Goal: Task Accomplishment & Management: Manage account settings

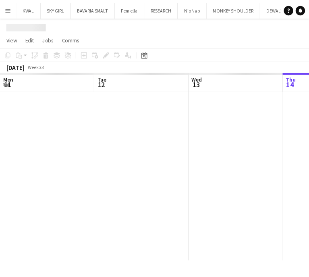
scroll to position [0, 193]
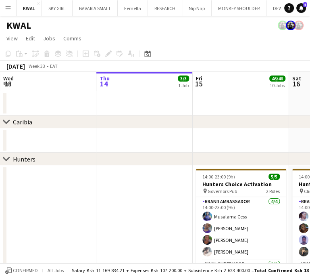
drag, startPoint x: 242, startPoint y: 168, endPoint x: 310, endPoint y: 294, distance: 143.2
drag, startPoint x: 239, startPoint y: 123, endPoint x: 318, endPoint y: 188, distance: 102.3
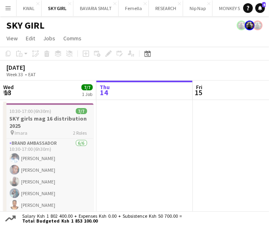
click at [39, 116] on h3 "SKY girls mag 16 distribution 2025" at bounding box center [48, 122] width 90 height 15
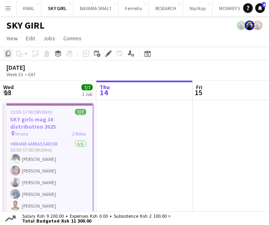
click at [10, 53] on icon "Copy" at bounding box center [8, 53] width 6 height 6
click at [134, 127] on app-date-cell at bounding box center [144, 169] width 96 height 139
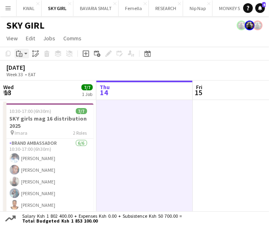
click at [24, 52] on app-action-btn "Paste" at bounding box center [22, 54] width 15 height 10
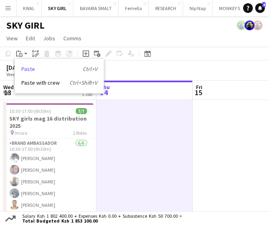
click at [29, 69] on link "Paste Ctrl+V" at bounding box center [59, 68] width 76 height 7
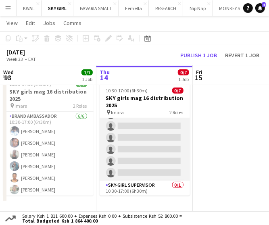
scroll to position [35, 0]
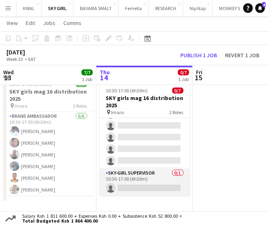
click at [142, 183] on app-card-role "SKY-GIRL SUPERVISOR 0/1 10:30-17:00 (6h30m) single-neutral-actions" at bounding box center [145, 182] width 90 height 27
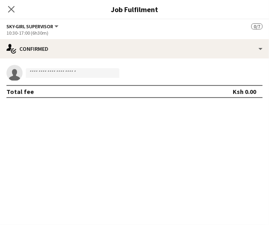
scroll to position [0, 193]
click at [68, 74] on input at bounding box center [73, 73] width 94 height 10
paste input "**********"
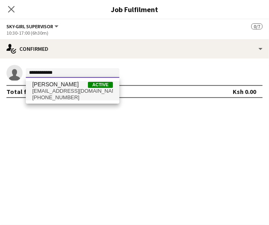
type input "**********"
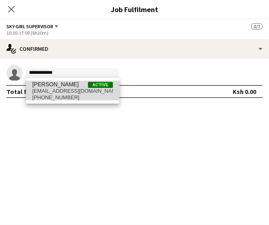
click at [62, 96] on span "+254726941558" at bounding box center [72, 97] width 81 height 6
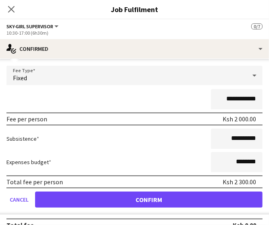
scroll to position [38, 0]
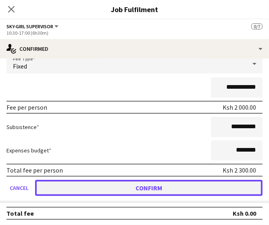
drag, startPoint x: 147, startPoint y: 187, endPoint x: 144, endPoint y: 184, distance: 4.3
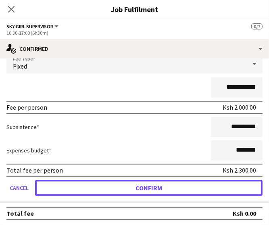
click at [147, 187] on button "Confirm" at bounding box center [148, 188] width 227 height 16
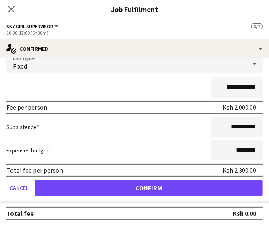
scroll to position [0, 0]
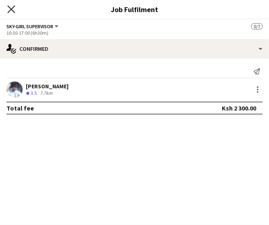
click at [14, 10] on icon "Close pop-in" at bounding box center [11, 9] width 8 height 8
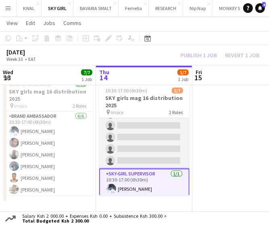
click at [152, 145] on app-card-role "Brand Ambassador 0/6 10:30-17:00 (6h30m) single-neutral-actions single-neutral-…" at bounding box center [144, 126] width 90 height 86
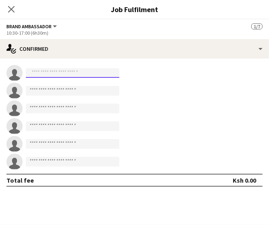
click at [75, 73] on input at bounding box center [73, 73] width 94 height 10
paste input "**********"
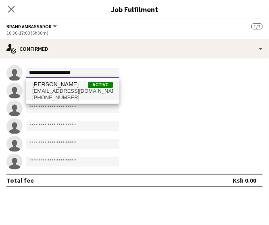
type input "**********"
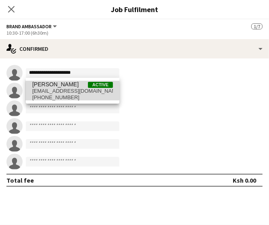
click at [63, 88] on span "njorosarah9@gmail.com" at bounding box center [72, 91] width 81 height 6
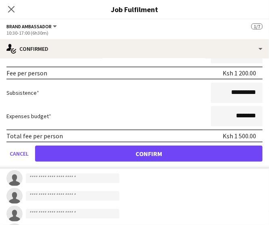
scroll to position [121, 0]
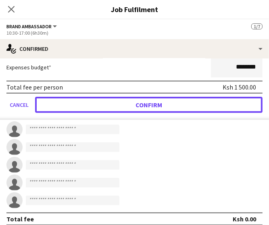
click at [156, 108] on button "Confirm" at bounding box center [148, 105] width 227 height 16
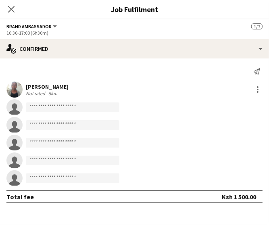
scroll to position [0, 0]
click at [64, 108] on input at bounding box center [73, 107] width 94 height 10
paste input "**********"
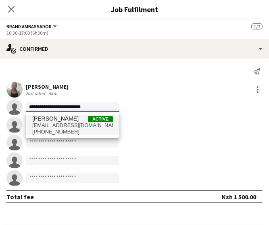
type input "**********"
click at [60, 128] on span "cynthiamungai676@gmail.com" at bounding box center [72, 125] width 81 height 6
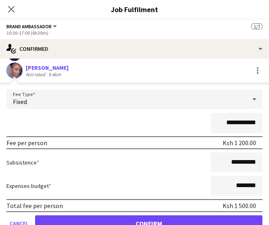
scroll to position [81, 0]
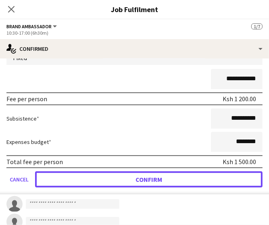
drag, startPoint x: 186, startPoint y: 179, endPoint x: 115, endPoint y: 175, distance: 71.1
click at [185, 178] on button "Confirm" at bounding box center [148, 179] width 227 height 16
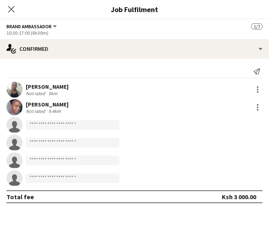
scroll to position [0, 0]
click at [68, 126] on input at bounding box center [73, 125] width 94 height 10
paste input "**********"
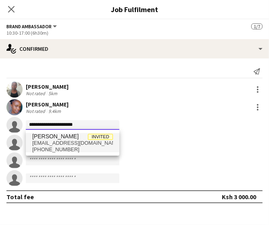
type input "**********"
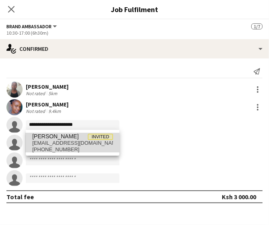
click at [67, 144] on span "bettymunani3@gmail.com" at bounding box center [72, 143] width 81 height 6
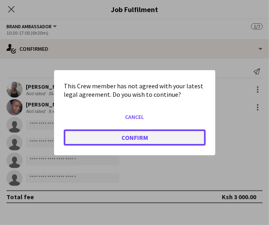
click at [132, 141] on button "Confirm" at bounding box center [135, 137] width 142 height 16
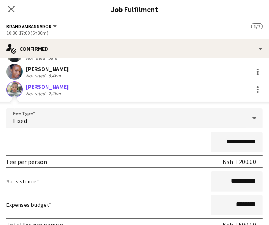
scroll to position [121, 0]
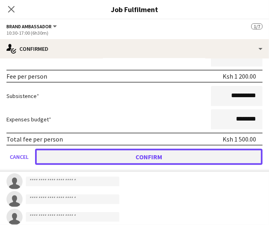
click at [163, 157] on button "Confirm" at bounding box center [148, 157] width 227 height 16
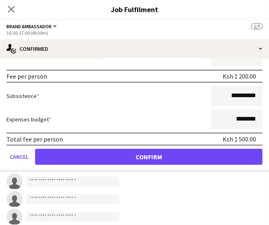
scroll to position [0, 0]
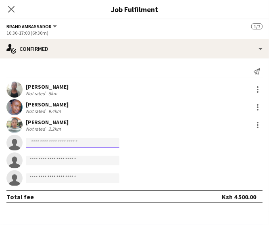
click at [62, 143] on input at bounding box center [73, 143] width 94 height 10
paste input "**********"
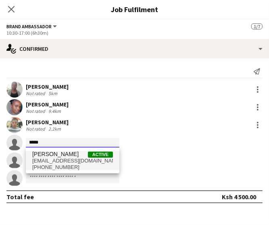
type input "*****"
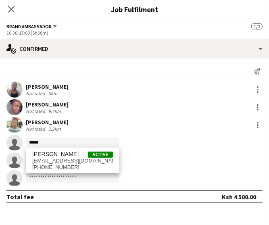
drag, startPoint x: 73, startPoint y: 158, endPoint x: 72, endPoint y: 154, distance: 4.6
click at [73, 158] on span "aplinamary12@gmail.com" at bounding box center [72, 161] width 81 height 6
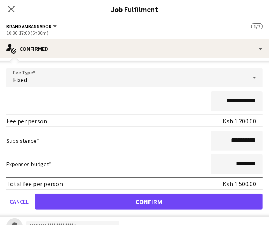
scroll to position [121, 0]
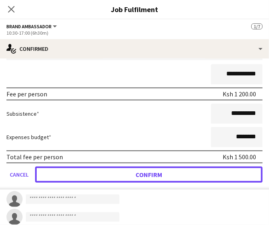
drag, startPoint x: 161, startPoint y: 175, endPoint x: 104, endPoint y: 146, distance: 64.6
click at [157, 167] on button "Confirm" at bounding box center [148, 175] width 227 height 16
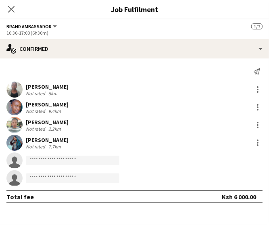
scroll to position [0, 0]
click at [61, 160] on input at bounding box center [73, 161] width 94 height 10
paste input "**********"
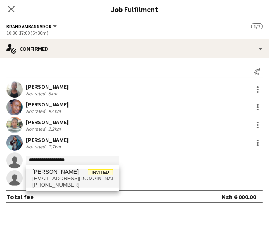
type input "**********"
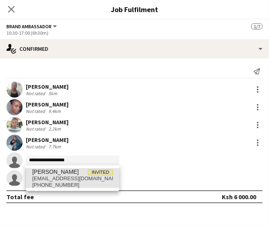
click at [81, 171] on span "Grace Kiumbero Invited" at bounding box center [72, 172] width 81 height 7
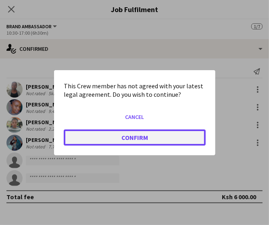
click at [109, 142] on button "Confirm" at bounding box center [135, 137] width 142 height 16
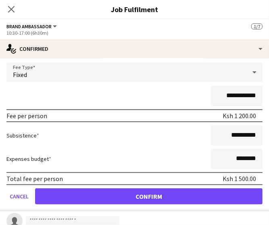
scroll to position [121, 0]
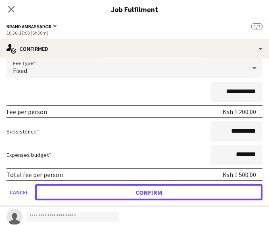
drag, startPoint x: 147, startPoint y: 190, endPoint x: 13, endPoint y: 176, distance: 134.6
click at [141, 189] on button "Confirm" at bounding box center [148, 192] width 227 height 16
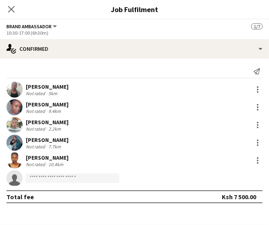
scroll to position [0, 0]
click at [127, 23] on div "Brand Ambassador All roles Brand Ambassador 1/7" at bounding box center [134, 26] width 256 height 7
click at [11, 10] on icon "Close pop-in" at bounding box center [11, 9] width 8 height 8
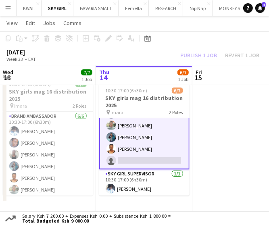
click at [203, 54] on div "Publish 1 job Revert 1 job" at bounding box center [220, 55] width 98 height 9
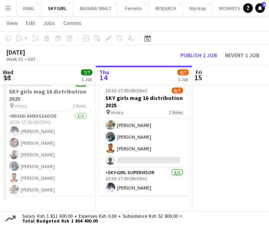
scroll to position [35, 0]
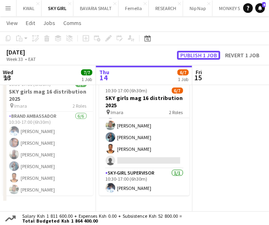
click at [203, 54] on button "Publish 1 job" at bounding box center [198, 55] width 43 height 9
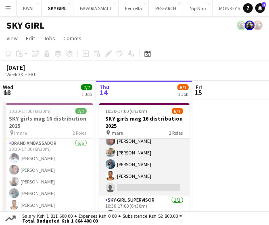
scroll to position [0, 0]
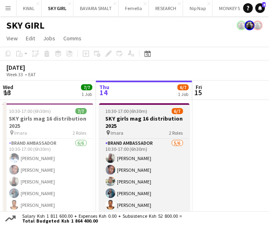
click at [127, 117] on h3 "SKY girls mag 16 distribution 2025" at bounding box center [144, 122] width 90 height 15
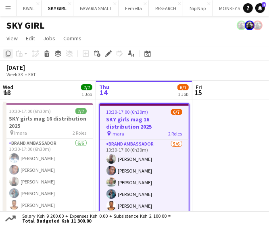
click at [7, 55] on icon "Copy" at bounding box center [8, 53] width 6 height 6
click at [204, 111] on app-date-cell at bounding box center [240, 169] width 96 height 139
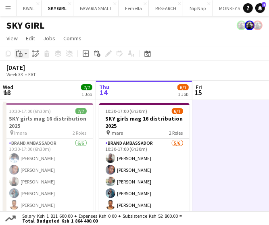
click at [26, 54] on app-action-btn "Paste" at bounding box center [22, 54] width 15 height 10
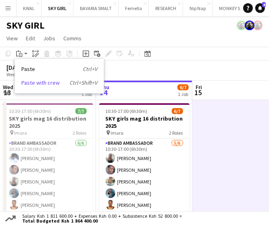
click at [31, 81] on link "Paste with crew Ctrl+Shift+V" at bounding box center [59, 82] width 76 height 7
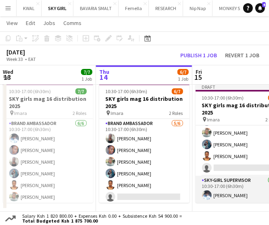
scroll to position [26, 0]
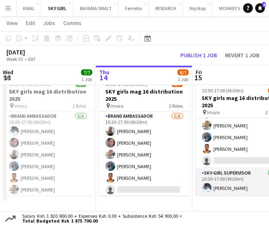
click at [224, 191] on app-card-role "SKY-GIRL SUPERVISOR 1/1 10:30-17:00 (6h30m) Audrey Akinyi" at bounding box center [241, 182] width 90 height 27
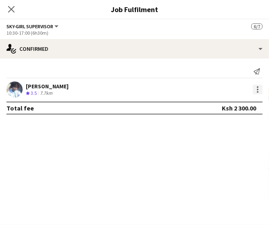
click at [258, 90] on div at bounding box center [258, 90] width 10 height 10
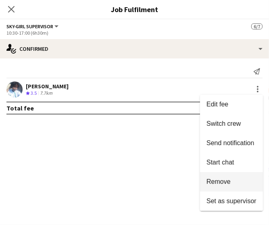
click at [222, 184] on span "Remove" at bounding box center [218, 181] width 24 height 7
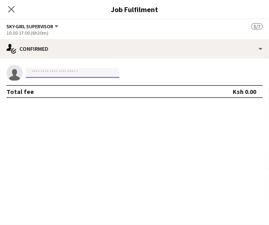
click at [60, 72] on input at bounding box center [73, 73] width 94 height 10
paste input "**********"
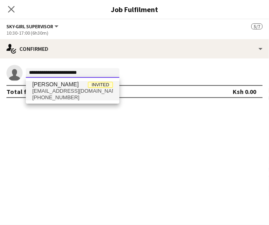
type input "**********"
click at [60, 98] on span "+254794692517" at bounding box center [72, 97] width 81 height 6
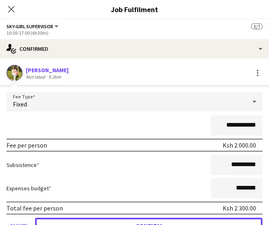
drag, startPoint x: 189, startPoint y: 221, endPoint x: 152, endPoint y: 209, distance: 38.8
click at [188, 220] on button "Confirm" at bounding box center [148, 226] width 227 height 16
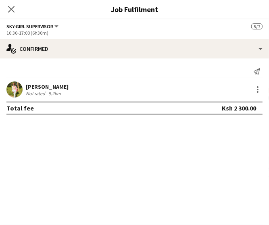
drag, startPoint x: 122, startPoint y: 175, endPoint x: 83, endPoint y: 119, distance: 69.2
click at [121, 170] on mat-expansion-panel "check Confirmed Send notification Jan Abila Not rated 9.2km Total fee Ksh 2 300…" at bounding box center [134, 141] width 269 height 167
click at [8, 8] on icon "Close pop-in" at bounding box center [11, 9] width 8 height 8
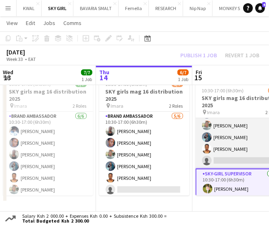
click at [224, 144] on app-card-role "Brand Ambassador 5/6 10:30-17:00 (6h30m) Sarah Njoroge Wanjiku Mungai Betty Kat…" at bounding box center [241, 126] width 90 height 86
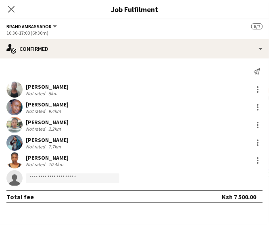
scroll to position [36, 0]
click at [257, 90] on div at bounding box center [258, 90] width 2 height 2
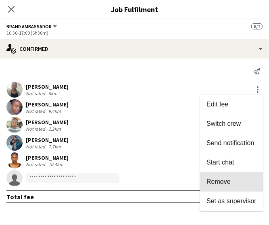
drag, startPoint x: 233, startPoint y: 178, endPoint x: 249, endPoint y: 115, distance: 65.3
click at [233, 178] on button "Remove" at bounding box center [231, 181] width 63 height 19
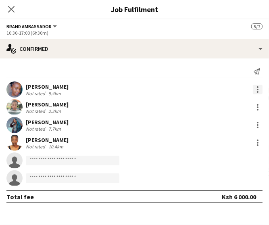
click at [259, 93] on div at bounding box center [258, 90] width 10 height 10
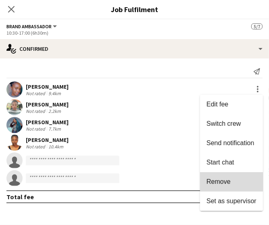
click at [230, 175] on button "Remove" at bounding box center [231, 181] width 63 height 19
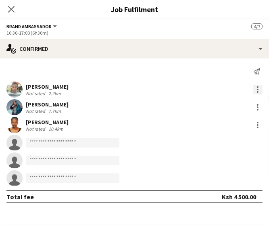
click at [258, 87] on div at bounding box center [258, 87] width 2 height 2
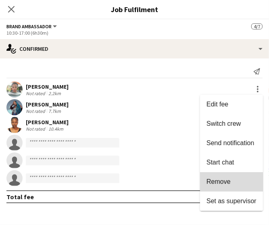
click at [238, 181] on span "Remove" at bounding box center [231, 181] width 50 height 7
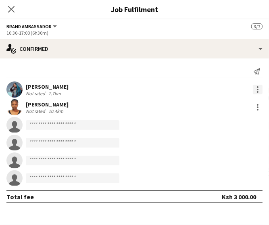
click at [259, 90] on div at bounding box center [258, 90] width 10 height 10
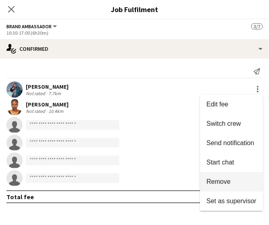
click at [234, 186] on button "Remove" at bounding box center [231, 181] width 63 height 19
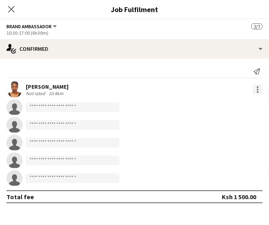
click at [260, 90] on div at bounding box center [258, 90] width 10 height 10
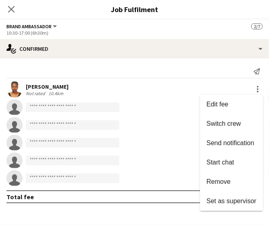
click at [229, 181] on span "Remove" at bounding box center [218, 181] width 24 height 7
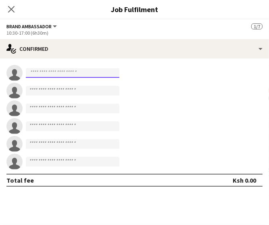
click at [56, 76] on input at bounding box center [73, 73] width 94 height 10
paste input "**********"
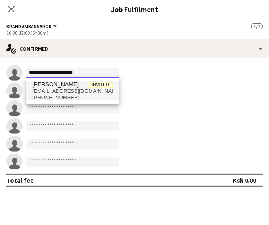
type input "**********"
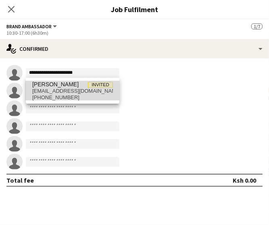
click at [56, 88] on span "mirukamarian@gmail.com" at bounding box center [72, 91] width 81 height 6
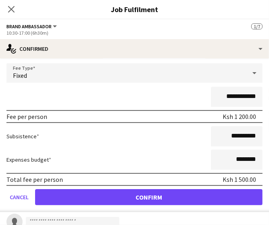
scroll to position [40, 0]
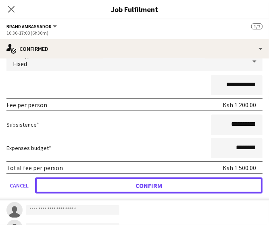
click at [175, 187] on button "Confirm" at bounding box center [148, 185] width 227 height 16
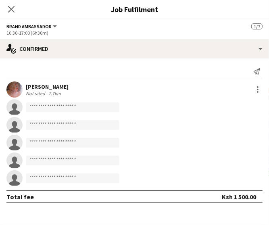
scroll to position [0, 0]
click at [67, 108] on input at bounding box center [73, 107] width 94 height 10
paste input "**********"
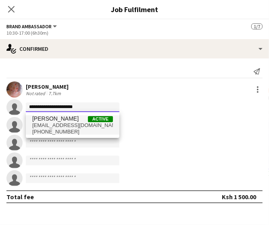
type input "**********"
click at [54, 125] on span "marywambo995@gmail.com" at bounding box center [72, 125] width 81 height 6
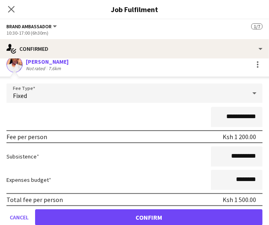
scroll to position [81, 0]
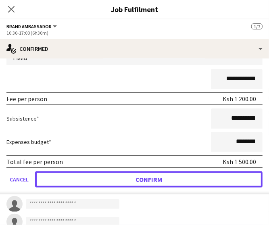
drag, startPoint x: 156, startPoint y: 177, endPoint x: 11, endPoint y: 149, distance: 147.6
click at [155, 178] on button "Confirm" at bounding box center [148, 179] width 227 height 16
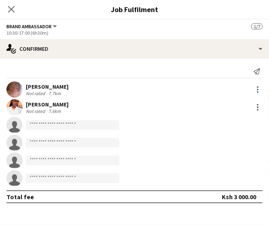
scroll to position [0, 0]
click at [60, 125] on input at bounding box center [73, 125] width 94 height 10
paste input "**********"
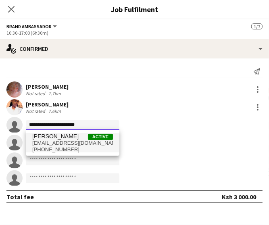
type input "**********"
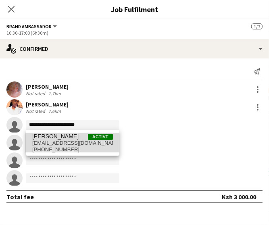
drag, startPoint x: 63, startPoint y: 142, endPoint x: 72, endPoint y: 145, distance: 9.4
click at [63, 142] on span "audreytalia33@gmail.com" at bounding box center [72, 143] width 81 height 6
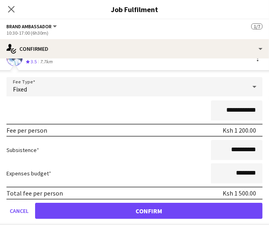
scroll to position [81, 0]
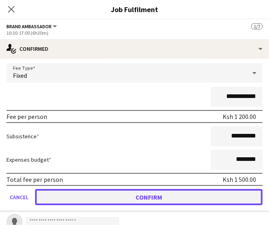
click at [208, 197] on button "Confirm" at bounding box center [148, 197] width 227 height 16
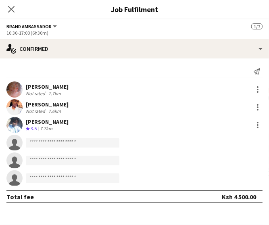
scroll to position [0, 0]
click at [62, 137] on app-invite-slot "single-neutral-actions" at bounding box center [134, 143] width 269 height 16
click at [60, 142] on input at bounding box center [73, 143] width 94 height 10
paste input "**********"
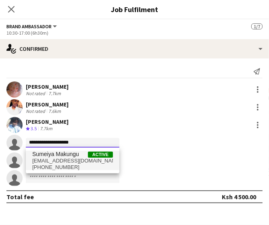
type input "**********"
click at [46, 153] on span "Sumeiya Makungu" at bounding box center [55, 154] width 47 height 7
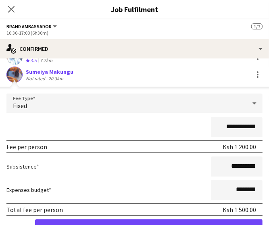
scroll to position [81, 0]
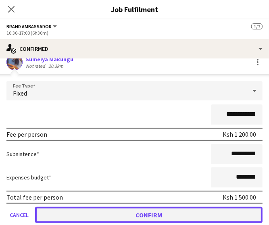
click at [194, 212] on button "Confirm" at bounding box center [148, 215] width 227 height 16
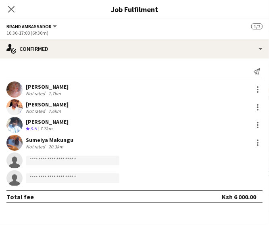
scroll to position [0, 0]
click at [68, 161] on input at bounding box center [73, 161] width 94 height 10
paste input "**********"
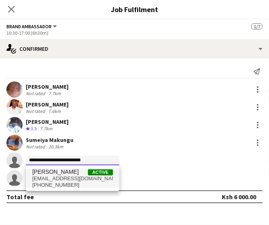
type input "**********"
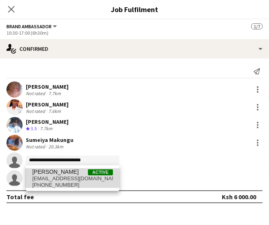
click at [46, 177] on span "cynthiamungai676@gmail.com" at bounding box center [72, 178] width 81 height 6
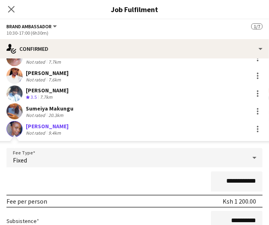
scroll to position [121, 0]
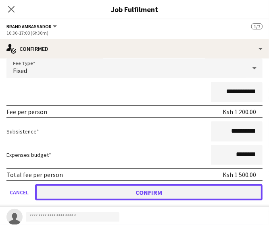
drag, startPoint x: 144, startPoint y: 189, endPoint x: 102, endPoint y: 174, distance: 45.3
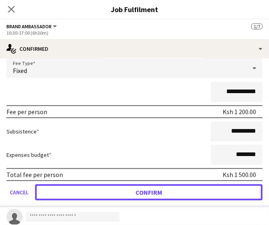
click at [144, 189] on button "Confirm" at bounding box center [148, 192] width 227 height 16
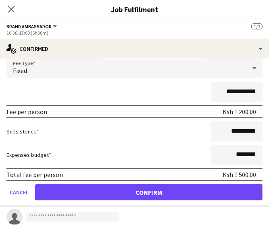
scroll to position [0, 0]
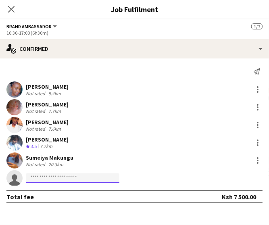
click at [62, 178] on input at bounding box center [73, 178] width 94 height 10
paste input "**********"
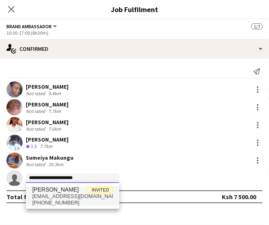
type input "**********"
click at [40, 192] on span "Betty Katoloki" at bounding box center [55, 189] width 46 height 7
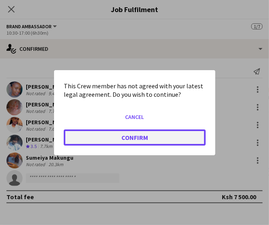
click at [145, 140] on button "Confirm" at bounding box center [135, 137] width 142 height 16
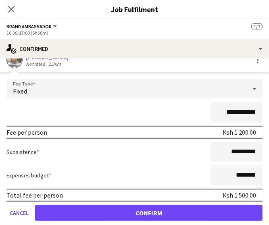
scroll to position [143, 0]
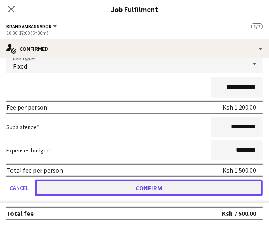
drag, startPoint x: 192, startPoint y: 186, endPoint x: 147, endPoint y: 154, distance: 54.9
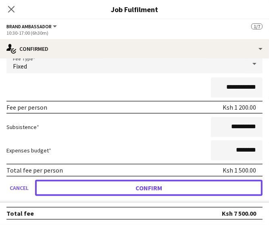
click at [189, 182] on button "Confirm" at bounding box center [148, 188] width 227 height 16
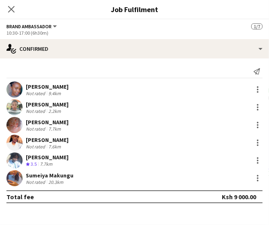
scroll to position [0, 0]
click at [14, 8] on icon "Close pop-in" at bounding box center [11, 9] width 8 height 8
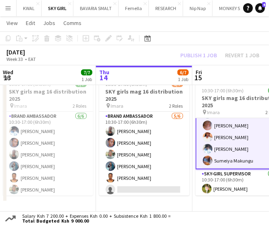
click at [201, 53] on div "Publish 1 job Revert 1 job" at bounding box center [220, 55] width 98 height 9
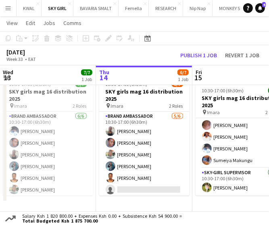
scroll to position [35, 0]
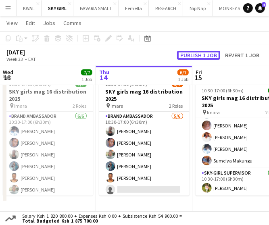
click at [201, 53] on button "Publish 1 job" at bounding box center [198, 55] width 43 height 9
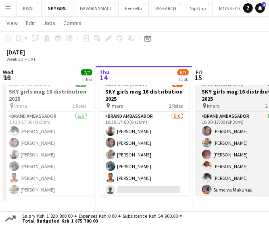
click at [223, 92] on h3 "SKY girls mag 16 distribution 2025" at bounding box center [241, 95] width 90 height 15
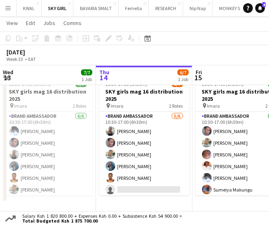
scroll to position [0, 194]
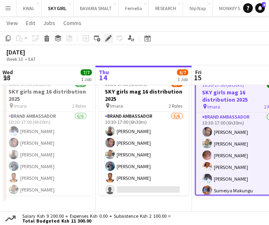
click at [108, 37] on icon at bounding box center [108, 38] width 4 height 4
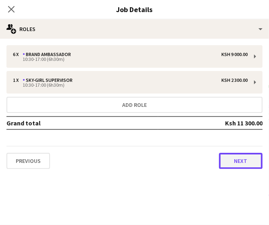
drag, startPoint x: 232, startPoint y: 159, endPoint x: 196, endPoint y: 129, distance: 47.3
click at [232, 158] on button "Next" at bounding box center [241, 161] width 44 height 16
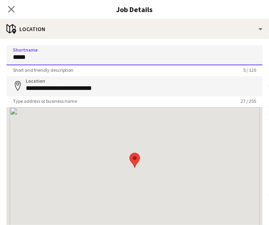
drag, startPoint x: 46, startPoint y: 59, endPoint x: -16, endPoint y: 48, distance: 63.5
click at [0, 48] on html "Menu Boards Boards Boards All jobs Status Workforce Workforce My Workforce Recr…" at bounding box center [134, 100] width 269 height 252
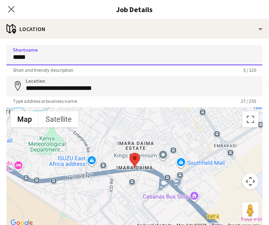
paste input "**"
type input "*******"
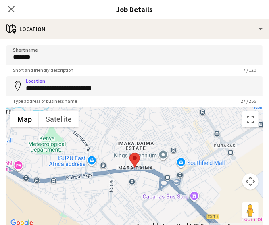
drag, startPoint x: 118, startPoint y: 87, endPoint x: 24, endPoint y: 72, distance: 94.7
click at [23, 72] on form "**********" at bounding box center [134, 161] width 269 height 233
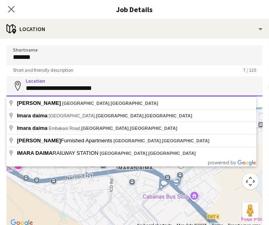
paste input
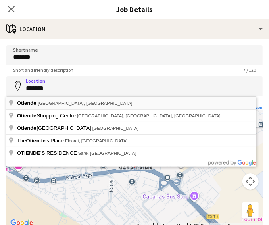
type input "**********"
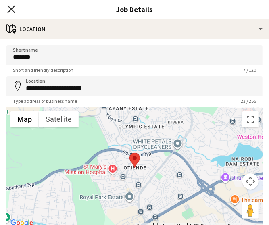
click at [11, 10] on icon at bounding box center [11, 9] width 8 height 8
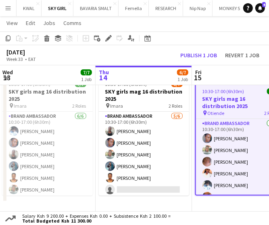
click at [205, 48] on div "August 2025 Week 33 • EAT Publish 1 job Revert 1 job" at bounding box center [134, 55] width 269 height 20
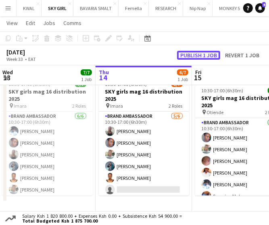
click at [205, 51] on button "Publish 1 job" at bounding box center [198, 55] width 43 height 9
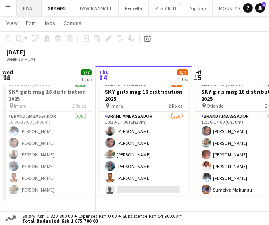
click at [23, 10] on button "KWAL Close" at bounding box center [29, 8] width 25 height 16
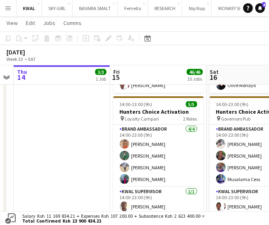
scroll to position [0, 278]
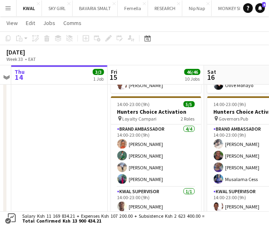
drag, startPoint x: 177, startPoint y: 141, endPoint x: 92, endPoint y: 150, distance: 85.5
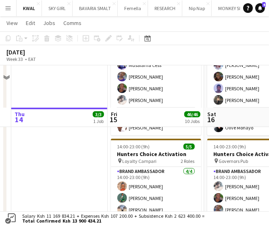
scroll to position [121, 0]
